Goal: Check status: Check status

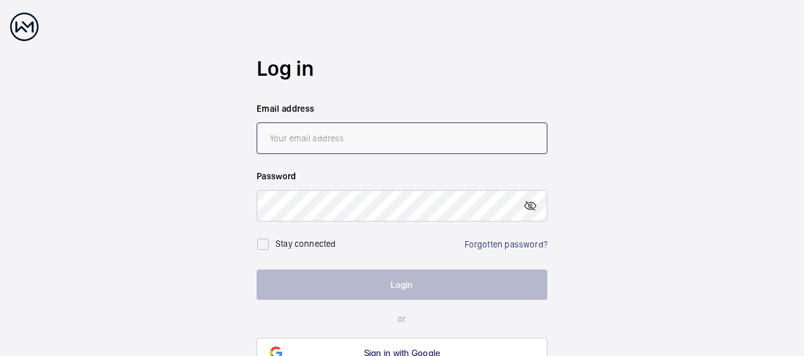
click at [301, 139] on input "email" at bounding box center [402, 139] width 291 height 32
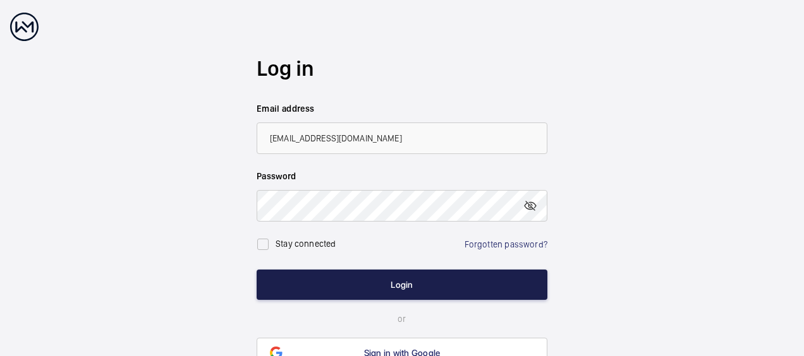
click at [394, 281] on button "Login" at bounding box center [402, 285] width 291 height 30
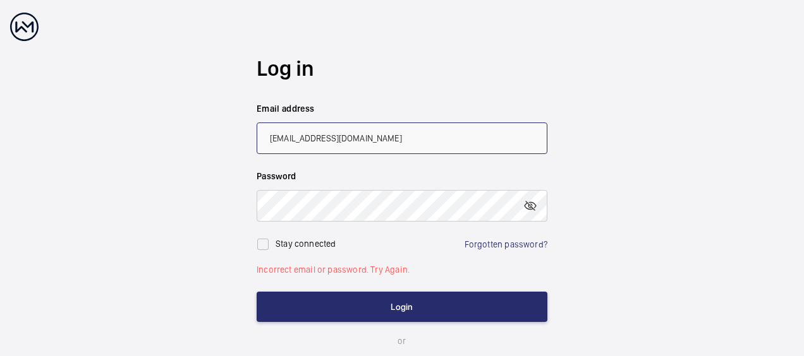
drag, startPoint x: 316, startPoint y: 134, endPoint x: 327, endPoint y: 137, distance: 11.7
click at [316, 134] on input "[EMAIL_ADDRESS][DOMAIN_NAME]" at bounding box center [402, 139] width 291 height 32
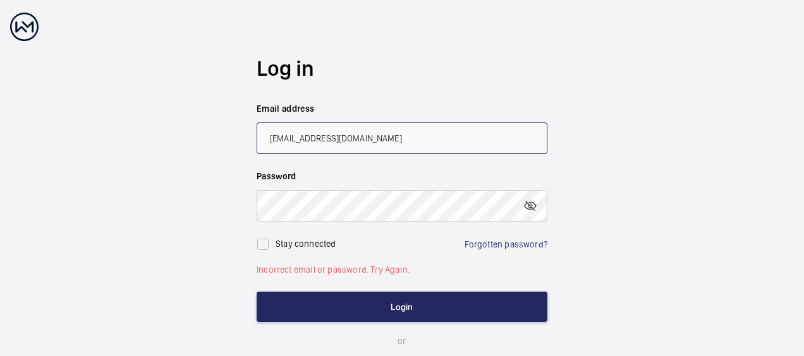
type input "[EMAIL_ADDRESS][DOMAIN_NAME]"
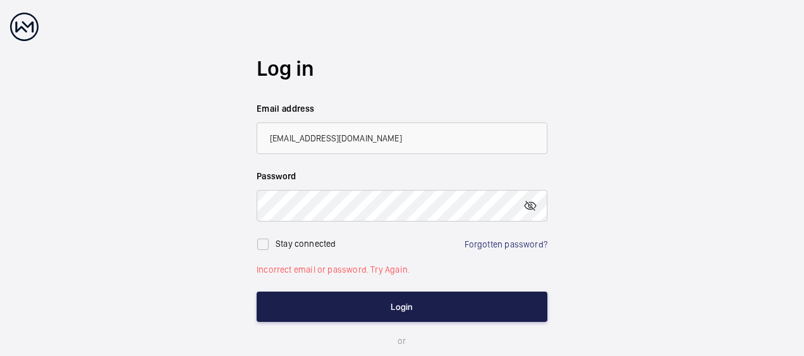
click at [389, 308] on button "Login" at bounding box center [402, 307] width 291 height 30
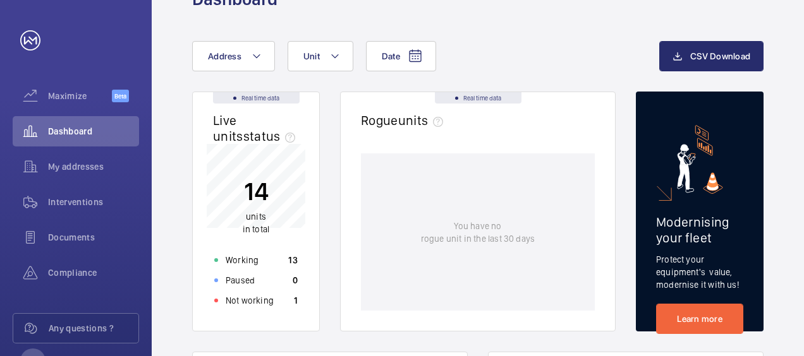
scroll to position [63, 0]
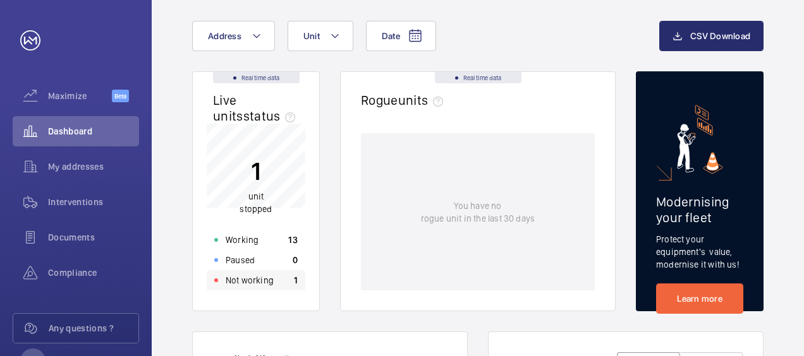
click at [270, 278] on p "Not working" at bounding box center [250, 280] width 48 height 13
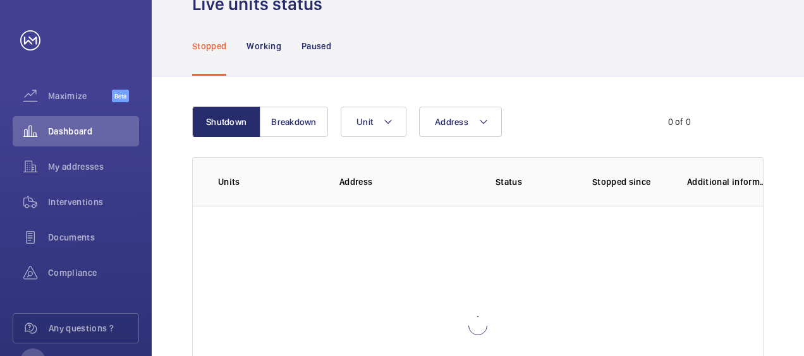
scroll to position [88, 0]
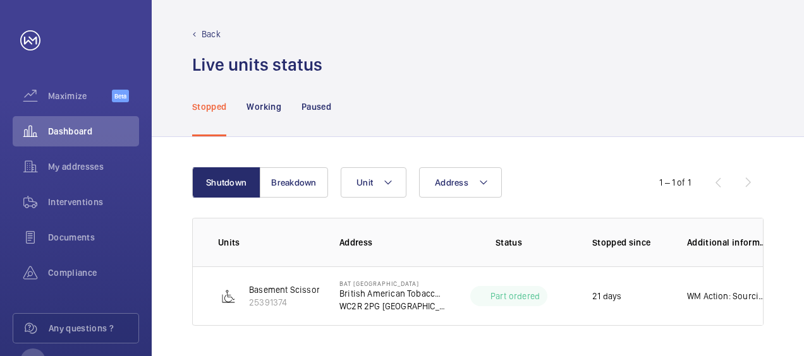
scroll to position [2, 0]
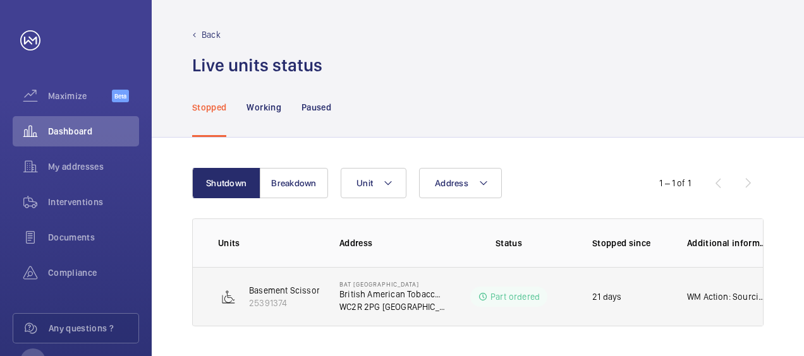
click at [506, 295] on p "Part ordered" at bounding box center [514, 297] width 49 height 13
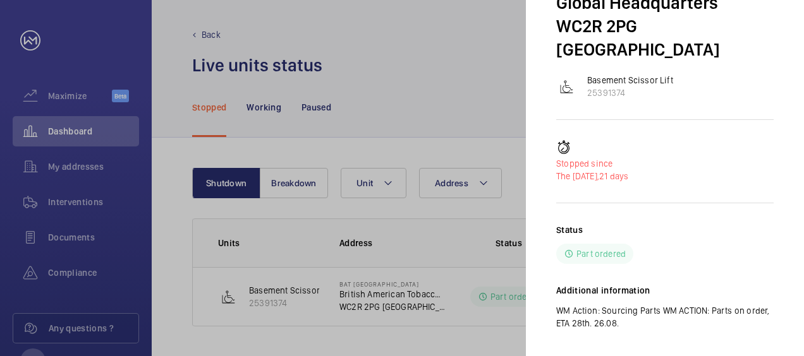
scroll to position [0, 0]
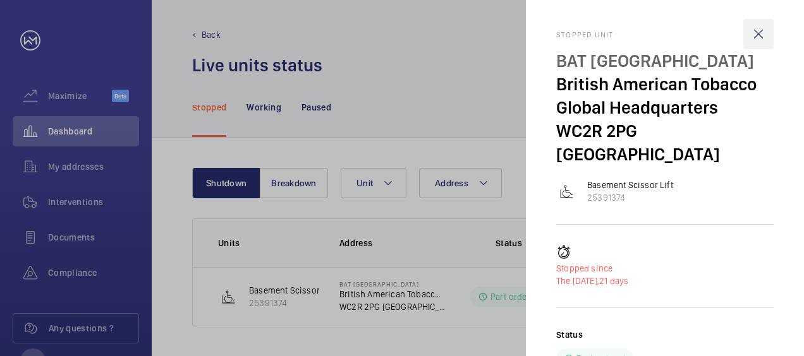
click at [754, 33] on wm-front-icon-button at bounding box center [758, 34] width 30 height 30
